Goal: Information Seeking & Learning: Learn about a topic

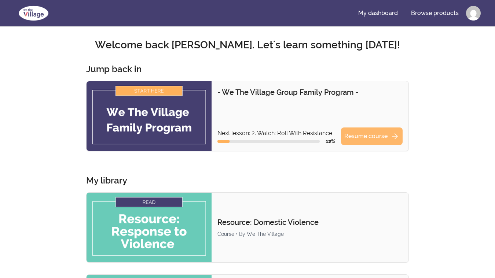
click at [372, 138] on link "Resume course arrow_forward" at bounding box center [372, 137] width 62 height 18
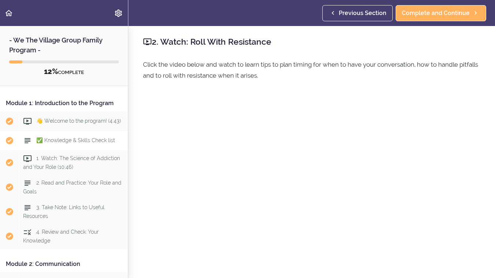
click at [73, 142] on span "✅ Knowledge & Skills Check list" at bounding box center [75, 140] width 79 height 6
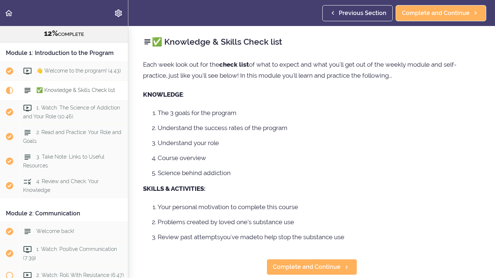
scroll to position [78, 0]
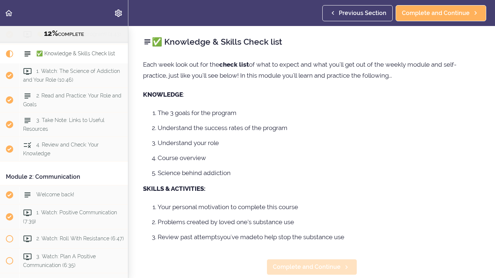
click at [303, 266] on span "Complete and Continue" at bounding box center [307, 267] width 68 height 9
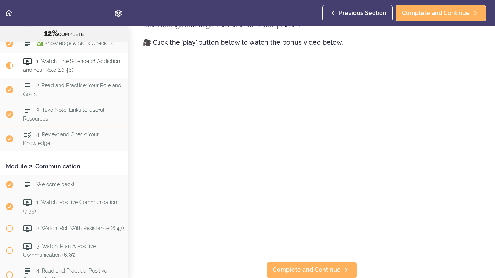
scroll to position [439, 0]
click at [292, 270] on span "Complete and Continue" at bounding box center [307, 270] width 68 height 9
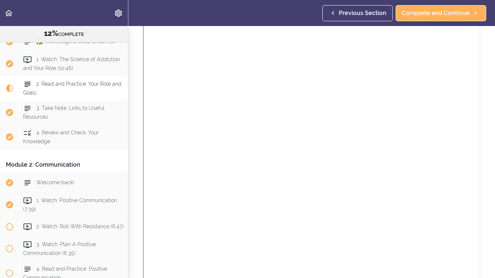
scroll to position [86, 0]
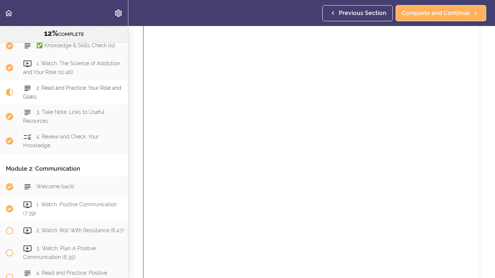
click at [30, 209] on div "1. Watch: Positive Communication (7:39)" at bounding box center [73, 209] width 109 height 24
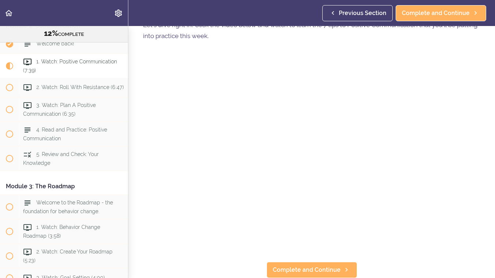
scroll to position [40, 0]
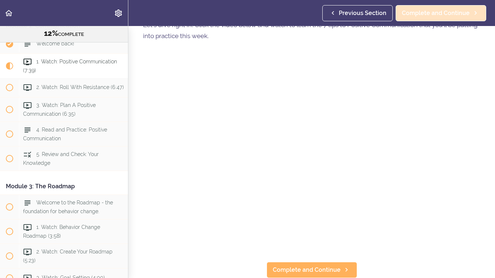
click at [421, 13] on span "Complete and Continue" at bounding box center [436, 13] width 68 height 9
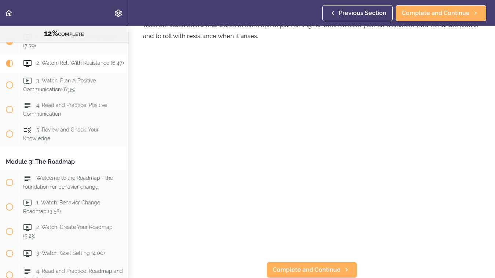
scroll to position [40, 0]
click at [300, 268] on span "Complete and Continue" at bounding box center [307, 270] width 68 height 9
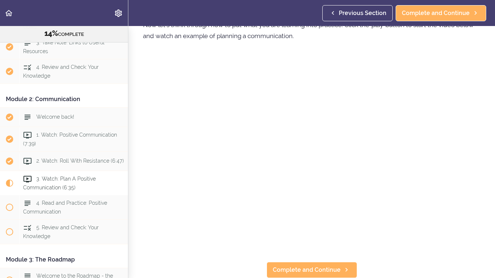
scroll to position [40, 0]
click at [58, 69] on span "4. Review and Check: Your Knowledge" at bounding box center [60, 71] width 75 height 14
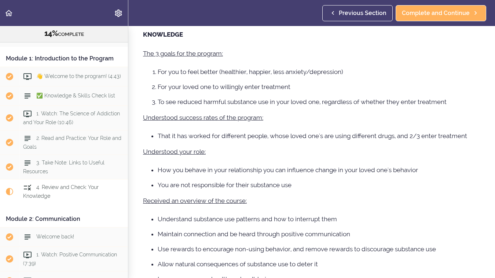
scroll to position [33, 0]
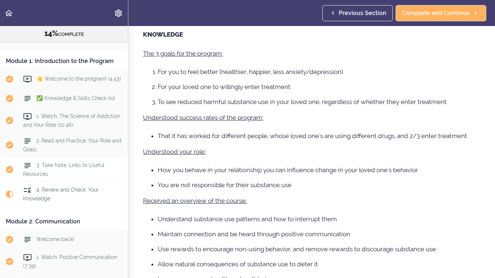
click at [65, 166] on span "3. Take Note: Links to Useful Resources" at bounding box center [63, 169] width 81 height 14
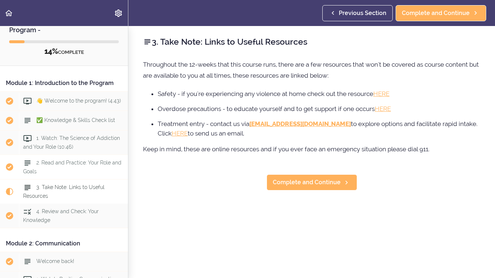
scroll to position [32, 0]
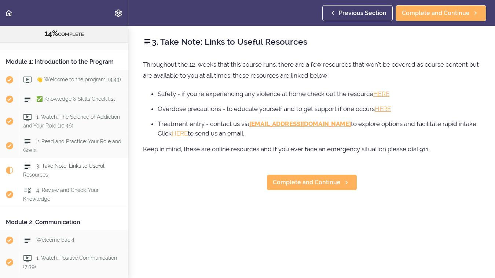
click at [60, 193] on span "4. Review and Check: Your Knowledge" at bounding box center [60, 194] width 75 height 14
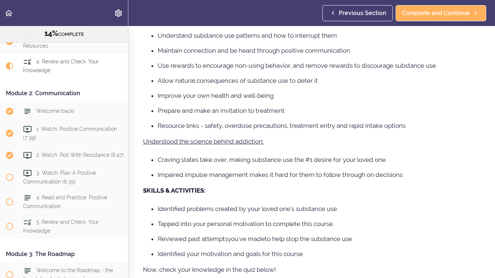
scroll to position [380, 0]
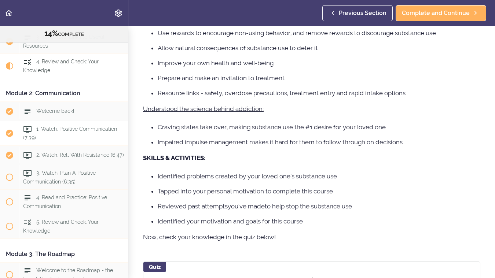
click at [53, 131] on span "1. Watch: Positive Communication (7:39)" at bounding box center [70, 133] width 94 height 14
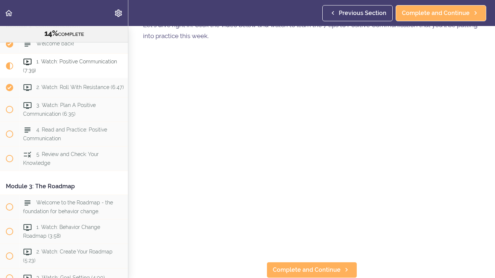
scroll to position [40, 0]
click at [291, 268] on span "Complete and Continue" at bounding box center [307, 270] width 68 height 9
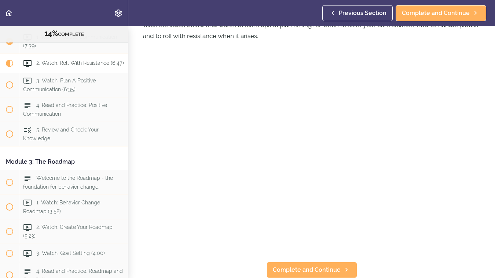
scroll to position [40, 0]
click at [303, 267] on span "Complete and Continue" at bounding box center [307, 270] width 68 height 9
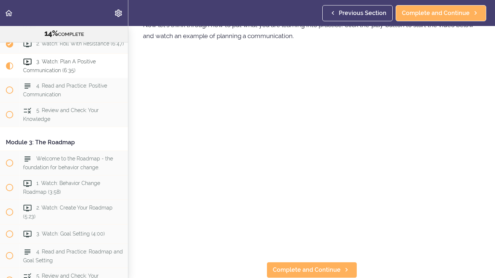
scroll to position [40, 0]
